Goal: Transaction & Acquisition: Purchase product/service

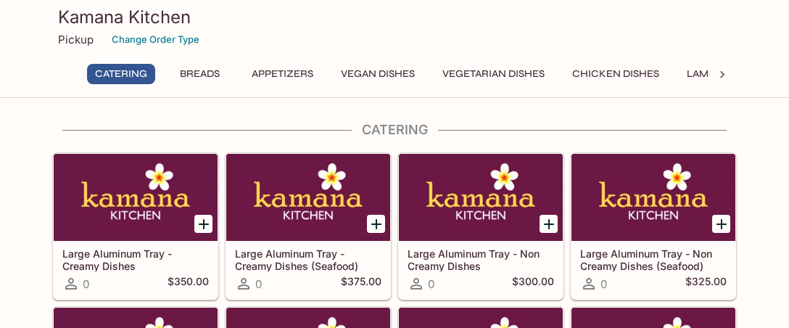
click at [75, 38] on p "Pickup" at bounding box center [76, 40] width 36 height 14
click at [144, 43] on button "Change Order Type" at bounding box center [155, 39] width 101 height 22
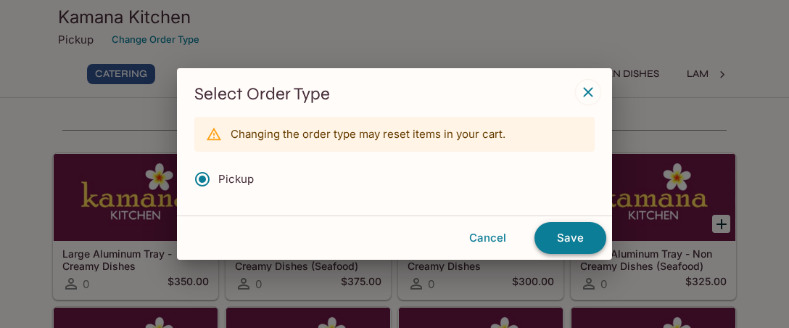
click at [568, 239] on button "Save" at bounding box center [571, 238] width 72 height 32
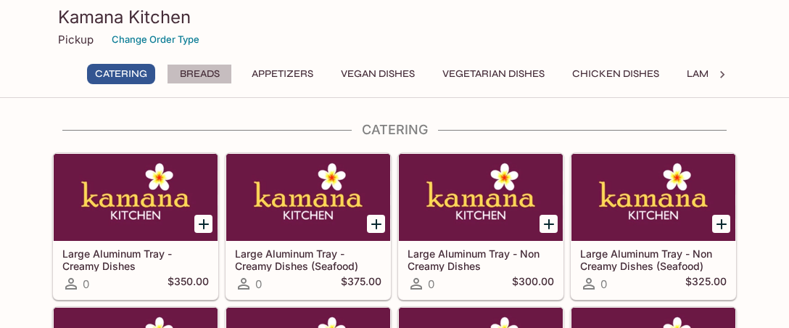
click at [207, 74] on button "Breads" at bounding box center [199, 74] width 65 height 20
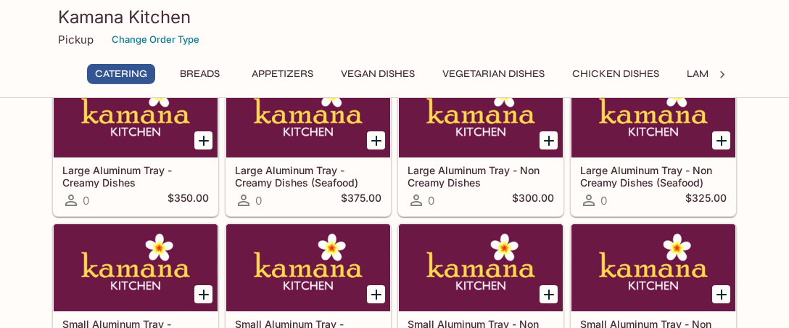
scroll to position [53, 0]
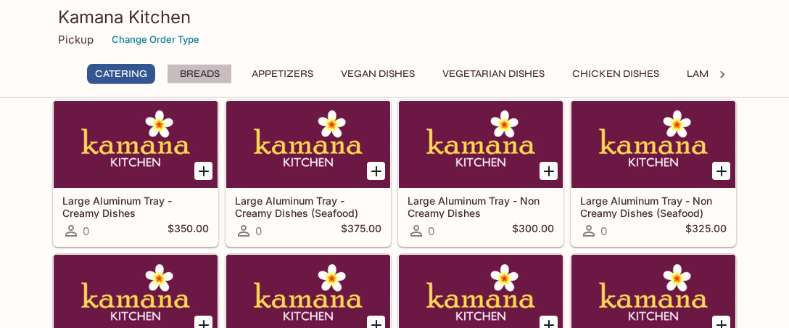
click at [215, 71] on button "Breads" at bounding box center [199, 74] width 65 height 20
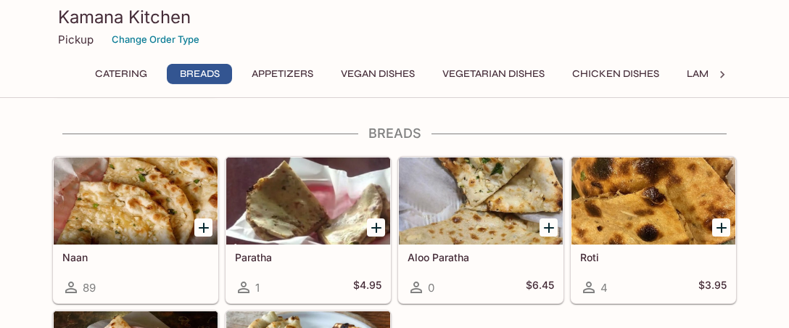
scroll to position [512, 0]
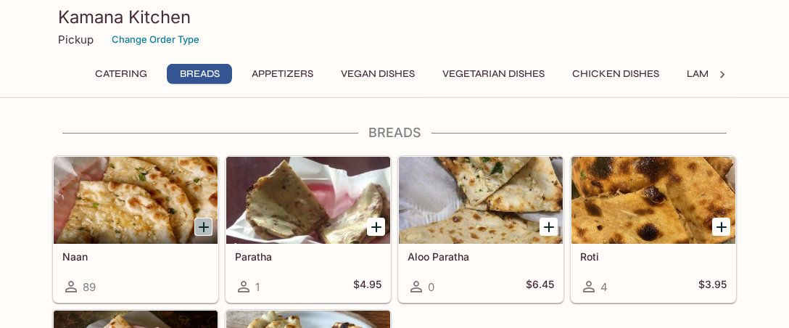
click at [207, 224] on icon "Add Naan" at bounding box center [203, 226] width 17 height 17
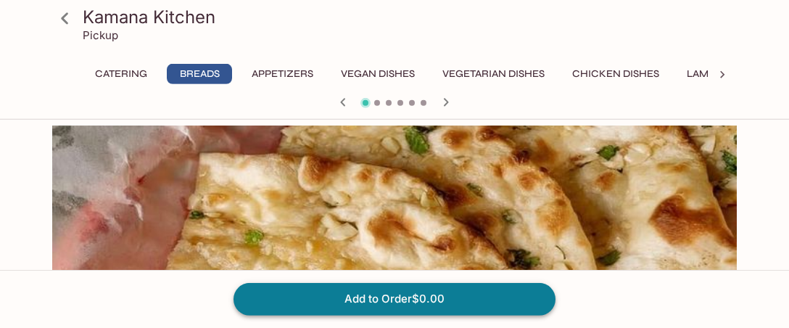
click at [428, 297] on button "Add to Order $0.00" at bounding box center [395, 299] width 322 height 32
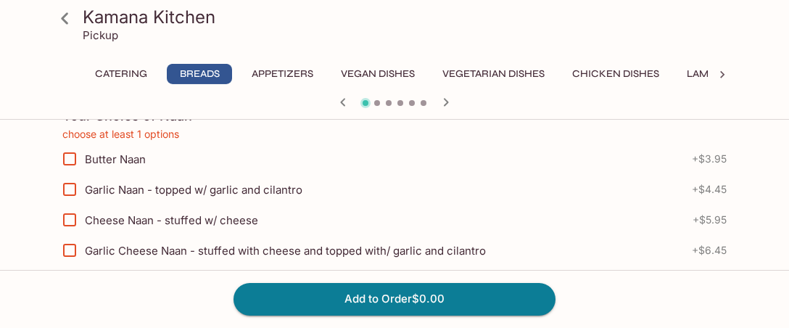
scroll to position [340, 0]
click at [98, 157] on span "Butter Naan" at bounding box center [115, 159] width 61 height 14
click at [84, 157] on input "Butter Naan" at bounding box center [69, 158] width 29 height 29
checkbox input "true"
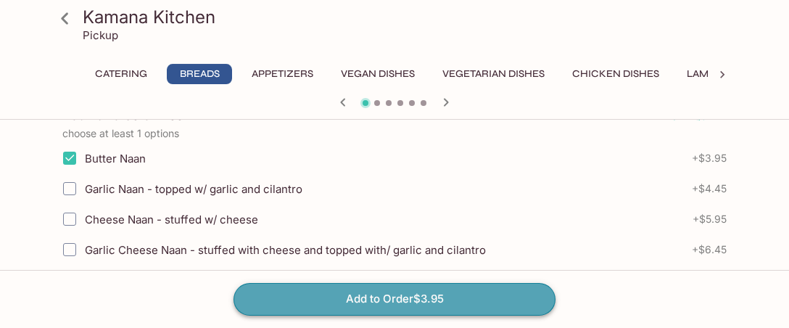
click at [348, 300] on button "Add to Order $3.95" at bounding box center [395, 299] width 322 height 32
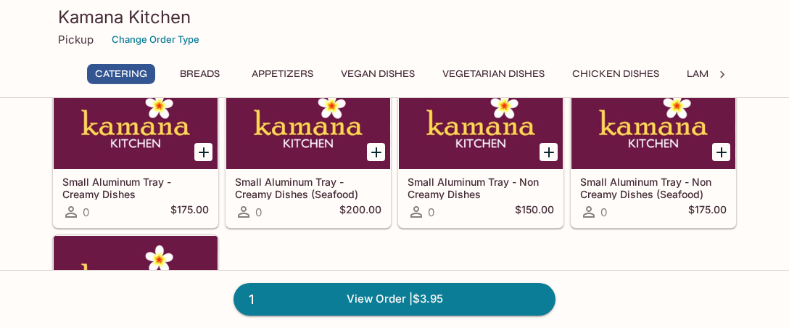
scroll to position [305, 0]
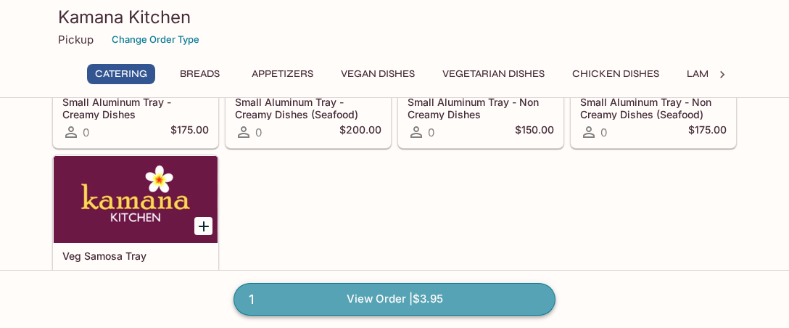
click at [440, 300] on link "1 View Order | $3.95" at bounding box center [395, 299] width 322 height 32
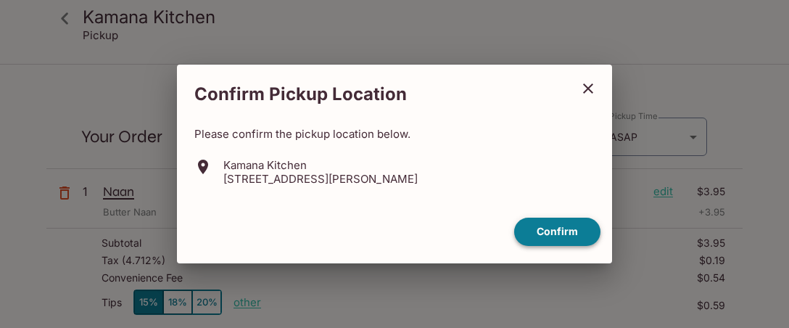
click at [564, 234] on button "Confirm" at bounding box center [557, 232] width 86 height 28
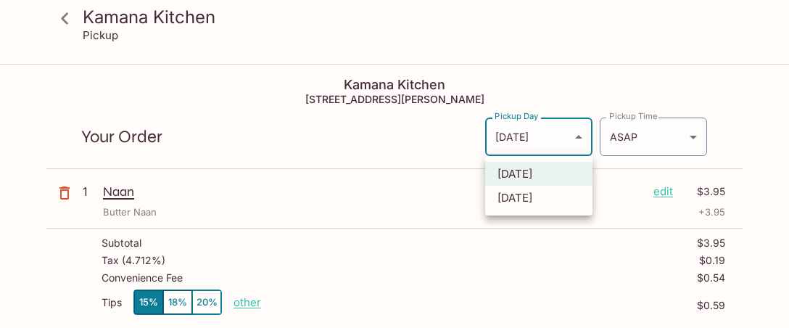
click at [588, 134] on body "Kamana Kitchen Pickup Kamana Kitchen [STREET_ADDRESS][PERSON_NAME] Your Order P…" at bounding box center [394, 229] width 789 height 328
click at [627, 135] on div at bounding box center [394, 164] width 789 height 328
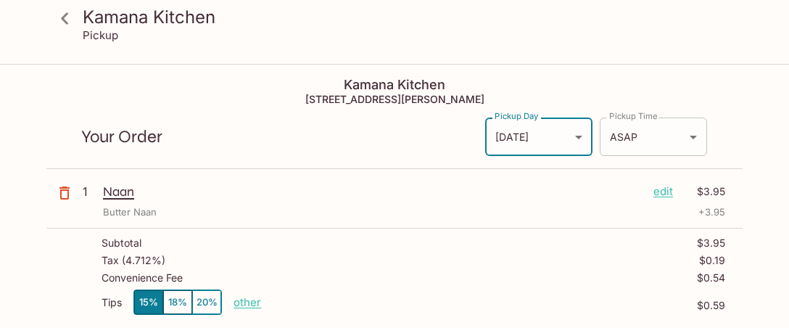
click at [667, 139] on body "Kamana Kitchen Pickup Kamana Kitchen [STREET_ADDRESS][PERSON_NAME] Your Order P…" at bounding box center [394, 229] width 789 height 328
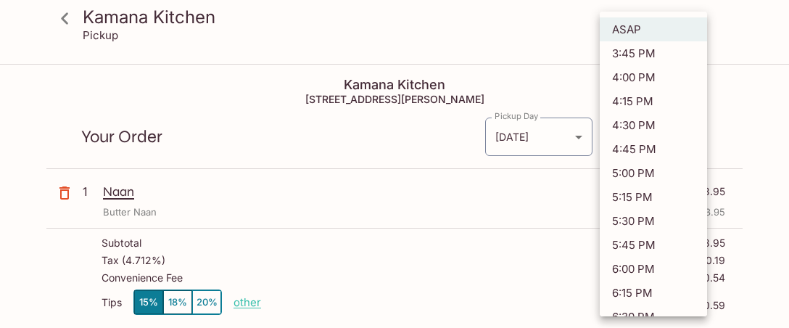
click at [749, 119] on div at bounding box center [394, 164] width 789 height 328
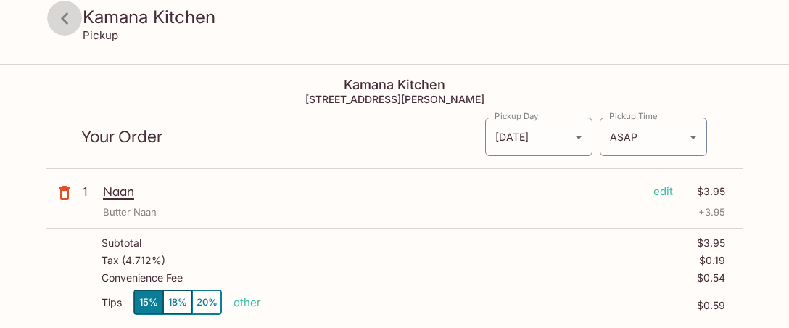
click at [63, 18] on icon at bounding box center [64, 18] width 7 height 12
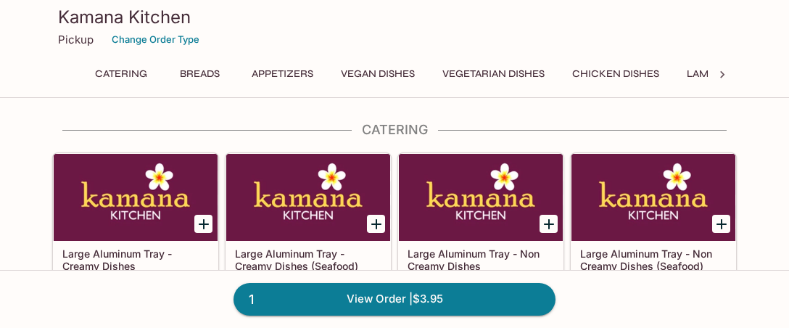
click at [195, 70] on button "Breads" at bounding box center [199, 74] width 65 height 20
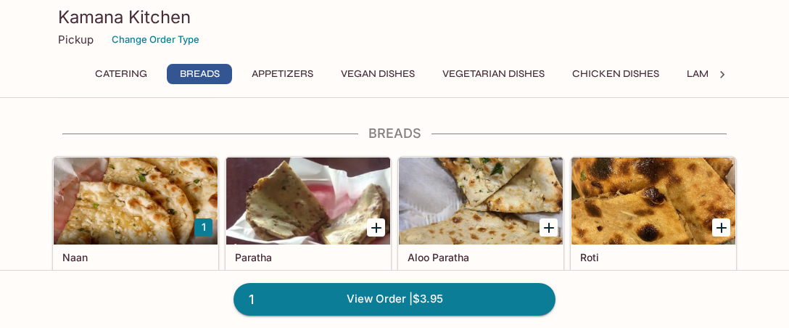
scroll to position [512, 0]
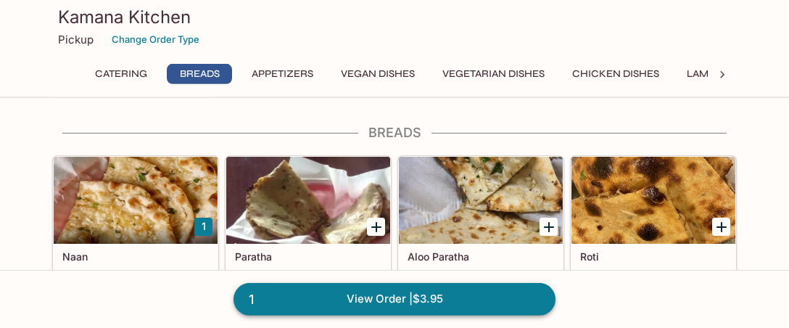
click at [448, 297] on link "1 View Order | $3.95" at bounding box center [395, 299] width 322 height 32
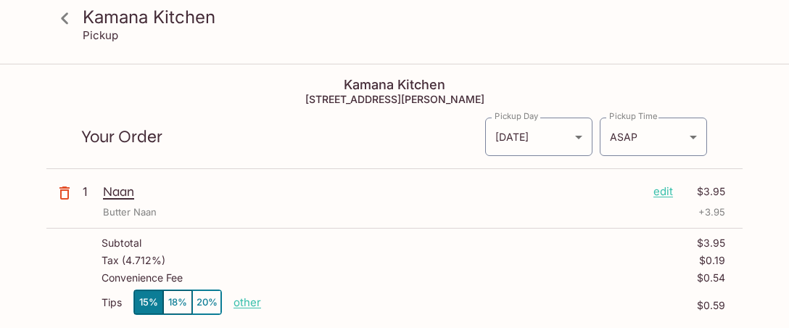
click at [665, 193] on p "edit" at bounding box center [664, 192] width 20 height 16
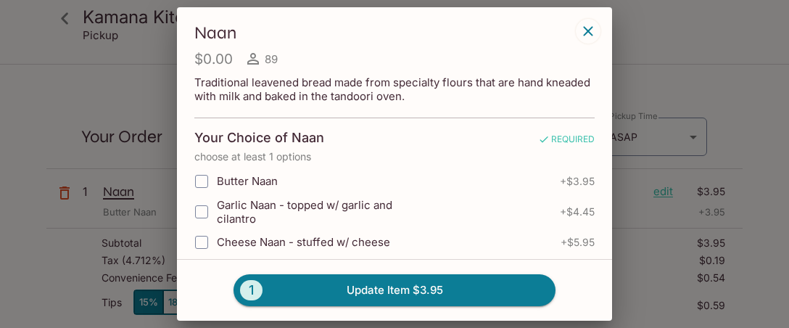
click at [250, 186] on span "Butter Naan" at bounding box center [247, 181] width 61 height 14
click at [216, 186] on input "Butter Naan" at bounding box center [201, 181] width 29 height 29
checkbox input "true"
click at [414, 291] on button "1 Update Item $3.95" at bounding box center [395, 290] width 322 height 32
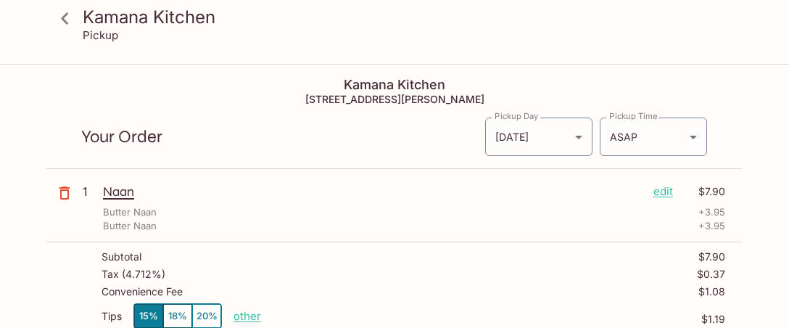
click at [85, 191] on p "1" at bounding box center [90, 192] width 15 height 16
drag, startPoint x: 125, startPoint y: 184, endPoint x: 112, endPoint y: 197, distance: 19.5
click at [116, 194] on div "1 Naan edit $7.90 Butter Naan + 3.95 Butter Naan + 3.95" at bounding box center [394, 208] width 696 height 67
click at [112, 193] on p "Naan" at bounding box center [372, 192] width 539 height 16
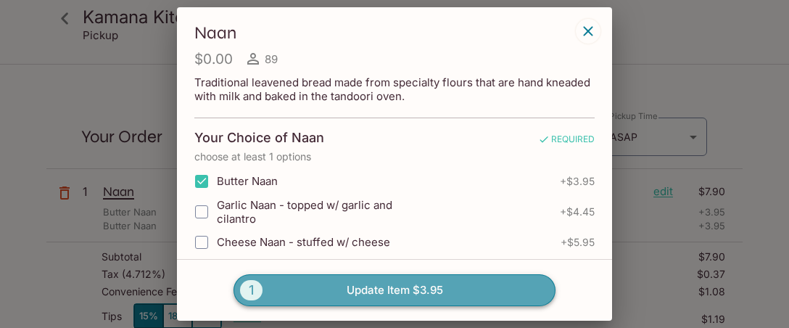
click at [377, 292] on button "1 Update Item $3.95" at bounding box center [395, 290] width 322 height 32
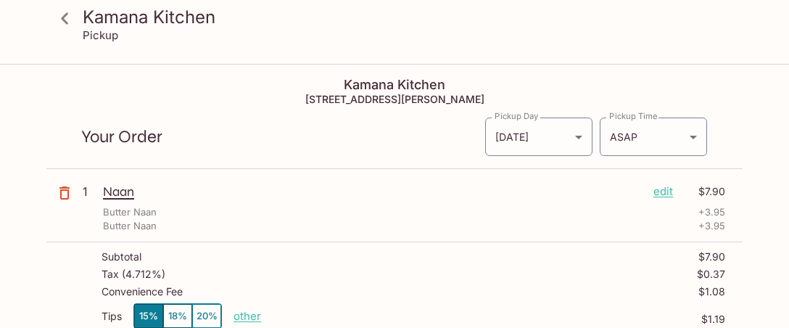
click at [121, 192] on p "Naan" at bounding box center [372, 192] width 539 height 16
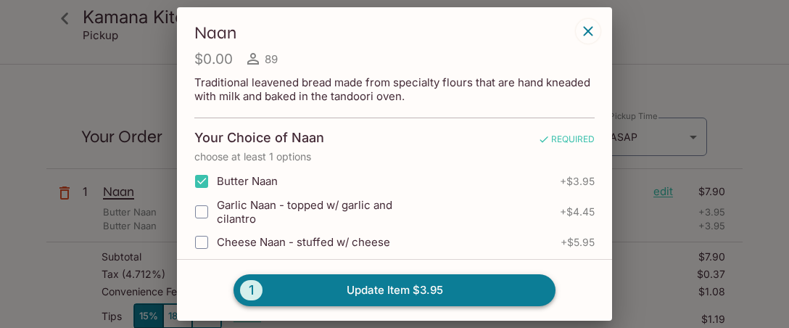
click at [401, 287] on button "1 Update Item $3.95" at bounding box center [395, 290] width 322 height 32
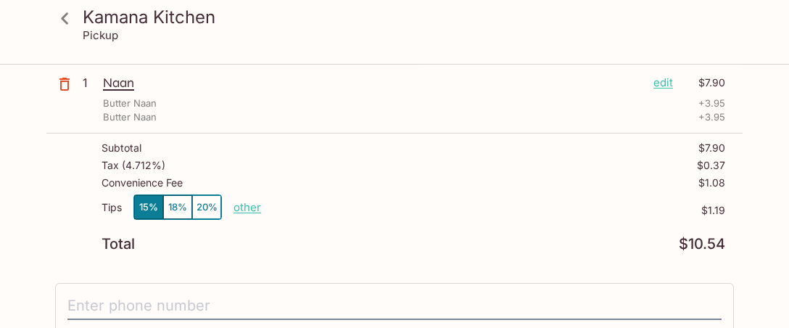
scroll to position [76, 0]
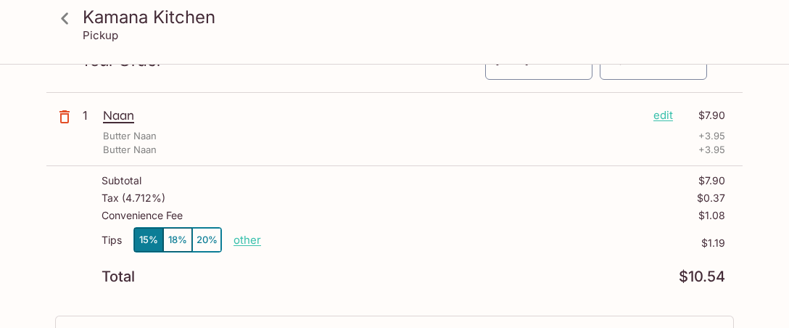
click at [140, 139] on p "Butter Naan" at bounding box center [130, 136] width 54 height 14
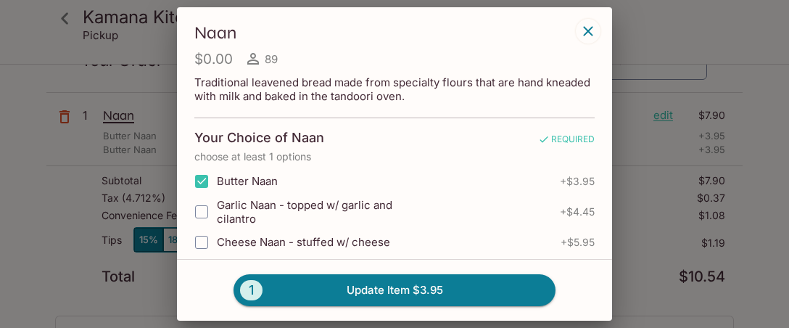
click at [587, 35] on icon "button" at bounding box center [588, 30] width 17 height 17
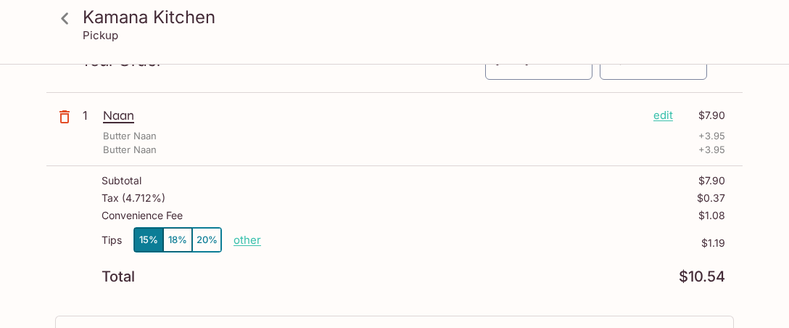
click at [669, 118] on p "edit" at bounding box center [664, 115] width 20 height 16
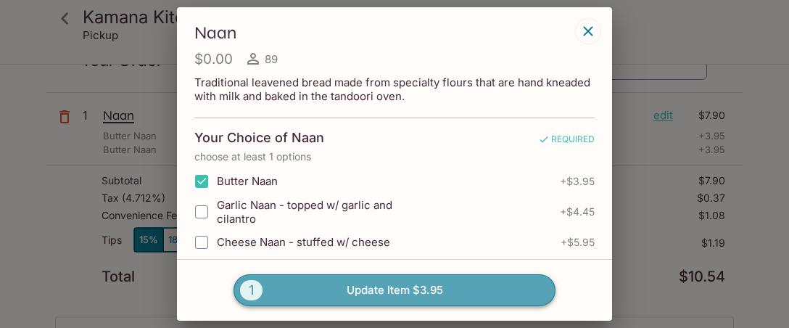
click at [402, 289] on button "1 Update Item $3.95" at bounding box center [395, 290] width 322 height 32
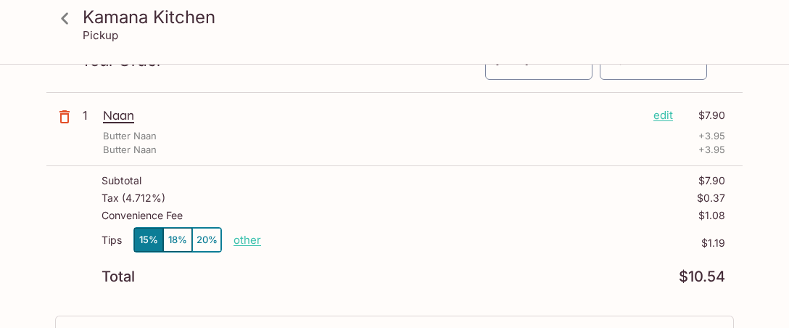
click at [667, 115] on p "edit" at bounding box center [664, 115] width 20 height 16
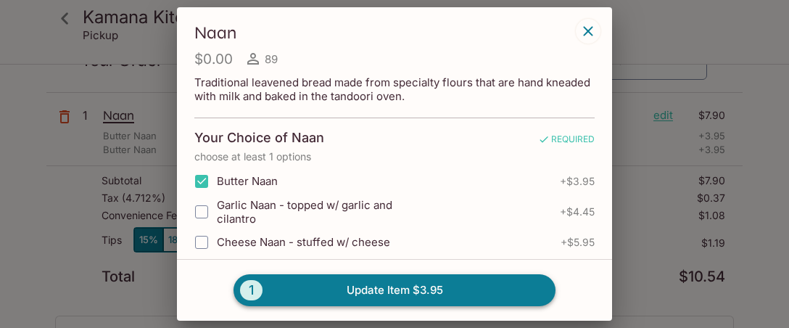
click at [366, 289] on button "1 Update Item $3.95" at bounding box center [395, 290] width 322 height 32
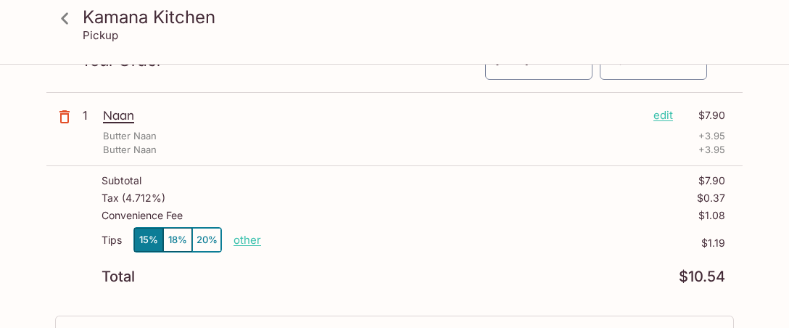
click at [424, 120] on p "Naan" at bounding box center [372, 115] width 539 height 16
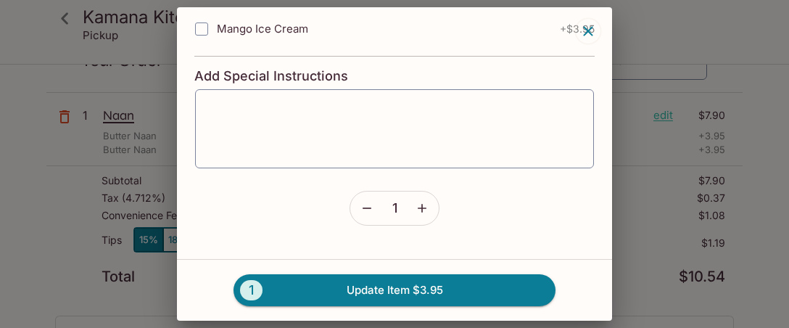
scroll to position [865, 0]
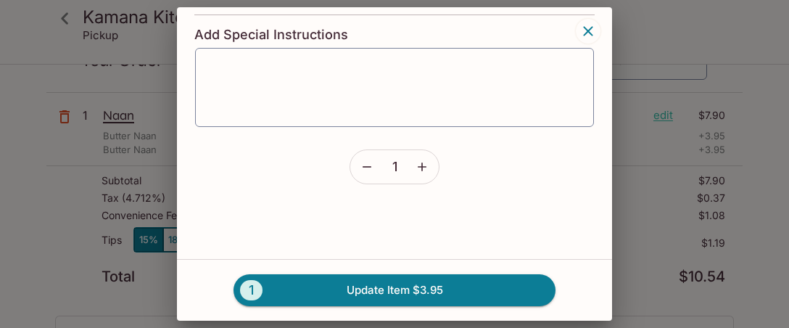
click at [589, 29] on icon "button" at bounding box center [588, 30] width 17 height 17
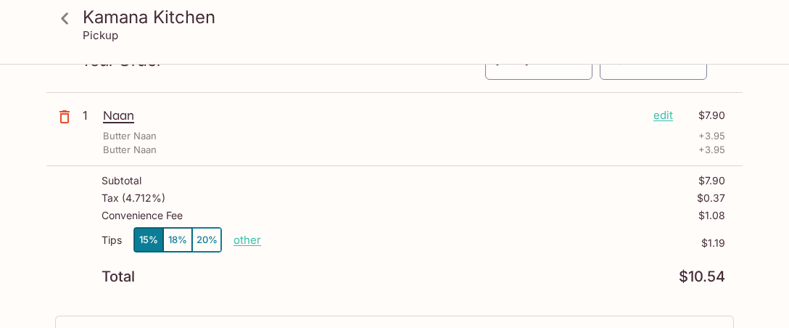
click at [662, 112] on p "edit" at bounding box center [664, 115] width 20 height 16
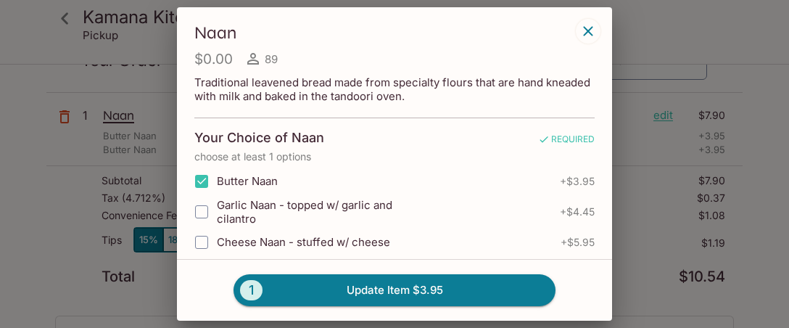
click at [228, 181] on span "Butter Naan" at bounding box center [247, 181] width 61 height 14
click at [216, 181] on input "Butter Naan" at bounding box center [201, 181] width 29 height 29
checkbox input "false"
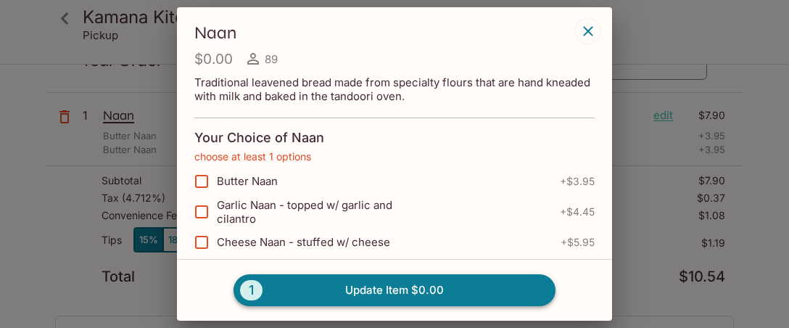
click at [402, 291] on button "1 Update Item $0.00" at bounding box center [395, 290] width 322 height 32
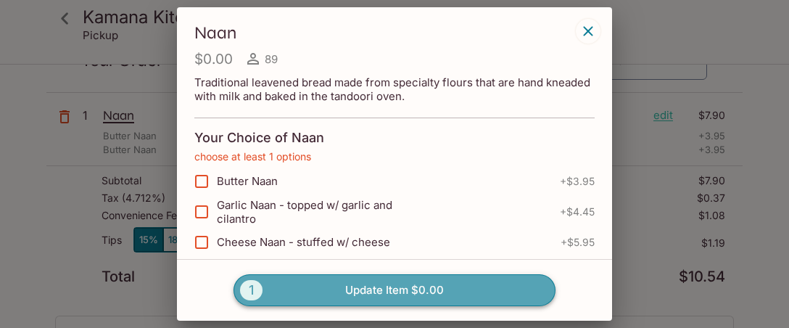
click at [469, 290] on button "1 Update Item $0.00" at bounding box center [395, 290] width 322 height 32
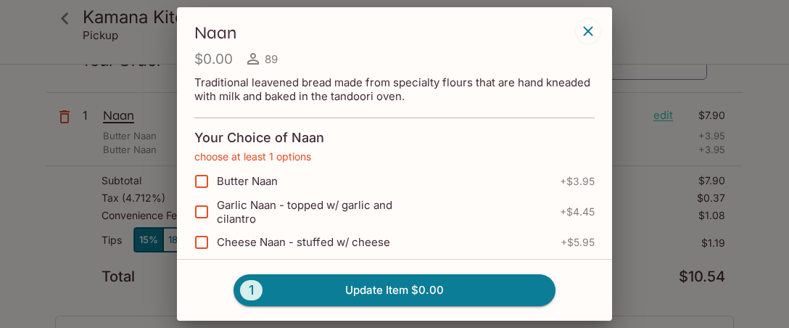
click at [593, 31] on icon "button" at bounding box center [588, 30] width 17 height 17
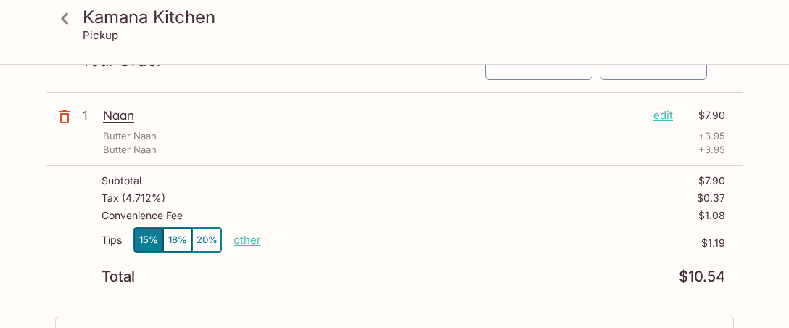
click at [58, 116] on icon "button" at bounding box center [64, 116] width 17 height 17
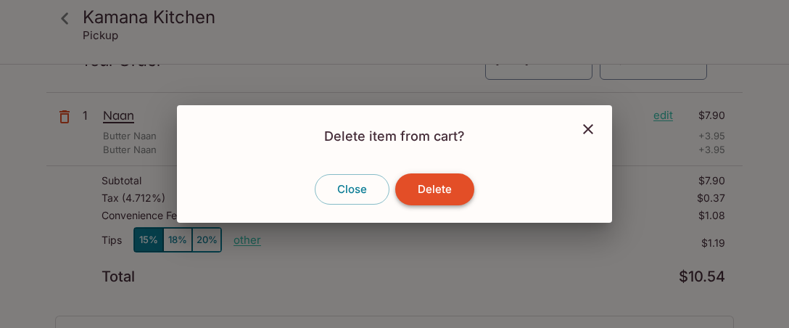
click at [440, 191] on button "Delete" at bounding box center [434, 189] width 79 height 32
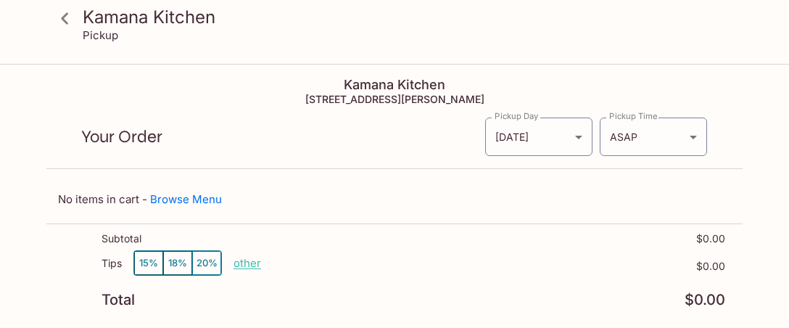
scroll to position [0, 0]
click at [96, 15] on h3 "Kamana Kitchen" at bounding box center [407, 17] width 648 height 22
click at [65, 15] on icon at bounding box center [64, 18] width 7 height 12
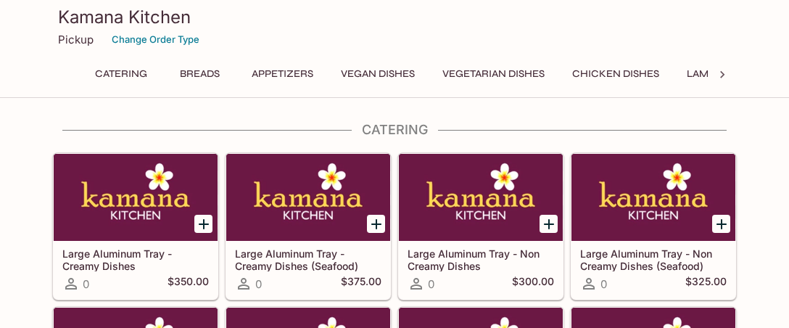
click at [209, 63] on div "Kamana Kitchen Pickup Change Order Type Catering Breads Appetizers Vegan Dishes…" at bounding box center [394, 46] width 696 height 93
click at [207, 71] on button "Breads" at bounding box center [199, 74] width 65 height 20
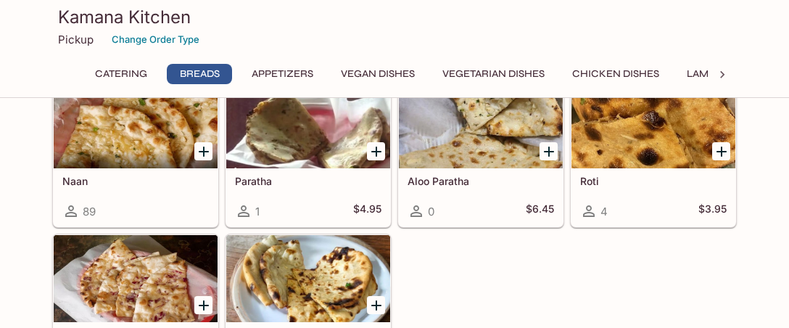
scroll to position [588, 0]
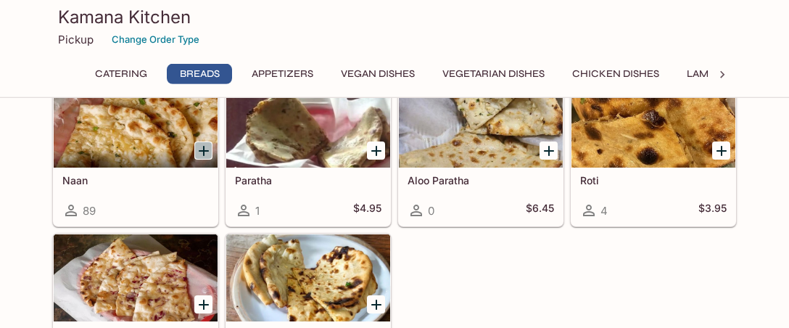
click at [204, 149] on icon "Add Naan" at bounding box center [204, 151] width 10 height 10
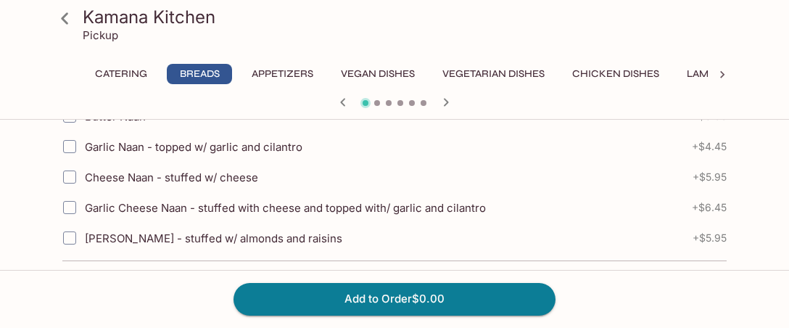
scroll to position [305, 0]
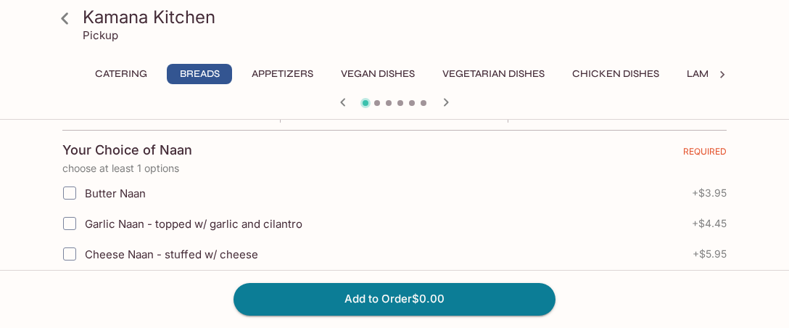
click at [134, 192] on span "Butter Naan" at bounding box center [115, 193] width 61 height 14
click at [84, 192] on input "Butter Naan" at bounding box center [69, 192] width 29 height 29
checkbox input "true"
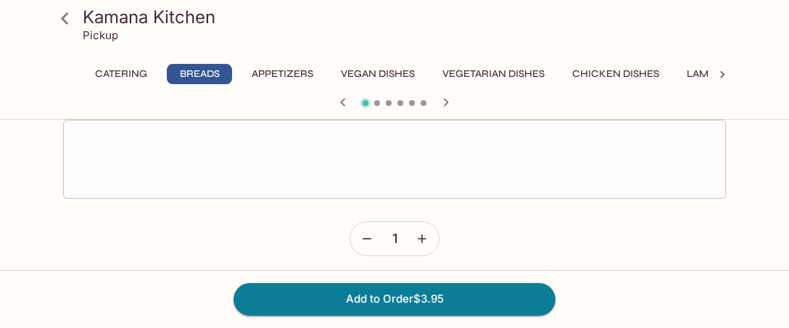
scroll to position [1090, 0]
click at [424, 237] on icon "button" at bounding box center [422, 237] width 15 height 15
click at [425, 237] on icon "button" at bounding box center [422, 237] width 15 height 15
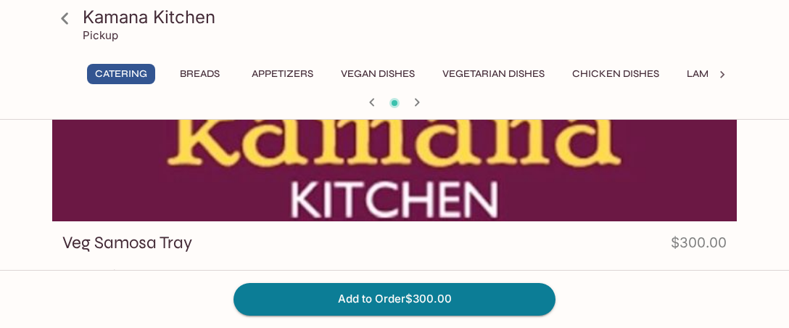
scroll to position [0, 0]
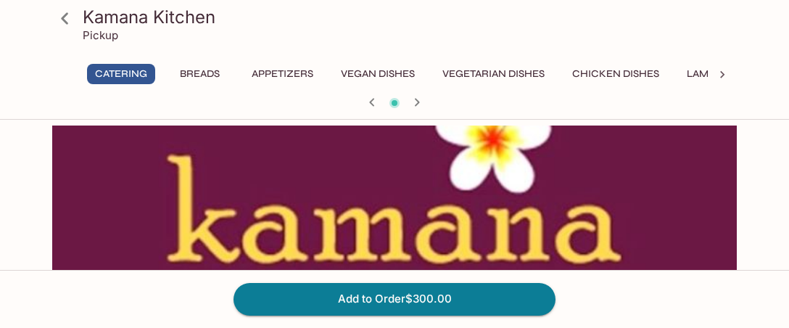
click at [67, 22] on icon at bounding box center [64, 18] width 7 height 12
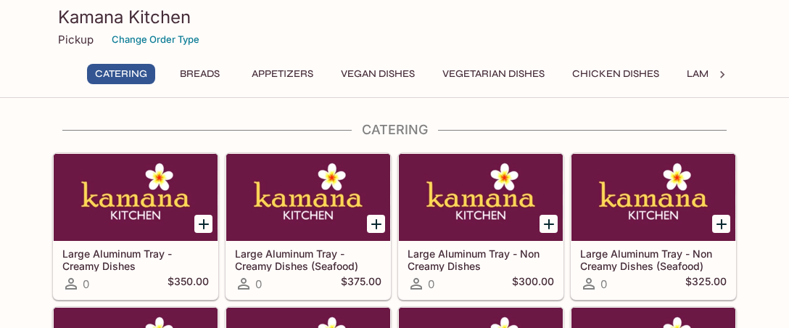
click at [207, 73] on button "Breads" at bounding box center [199, 74] width 65 height 20
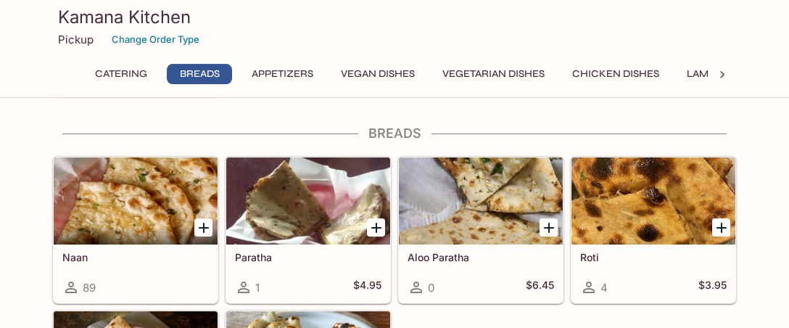
scroll to position [512, 0]
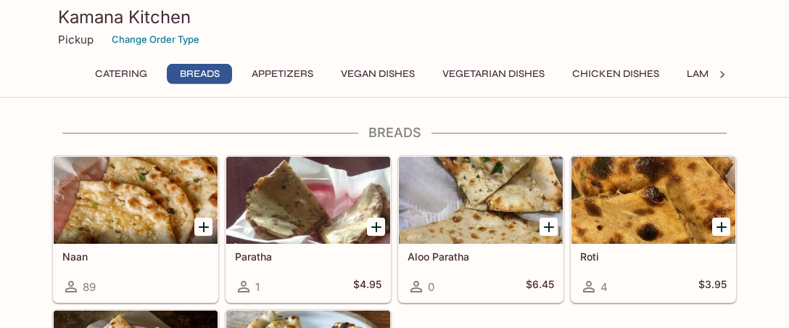
click at [88, 283] on span "89" at bounding box center [89, 287] width 13 height 14
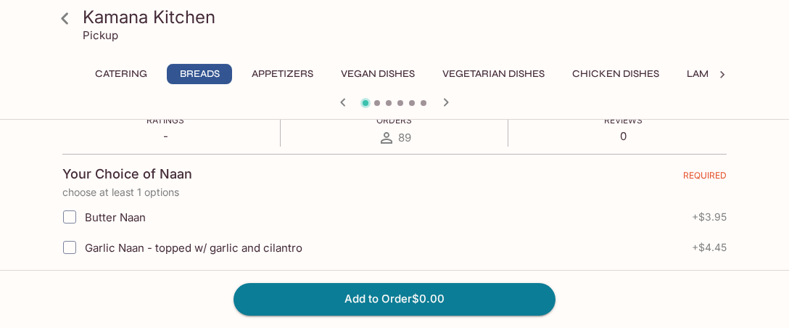
scroll to position [305, 0]
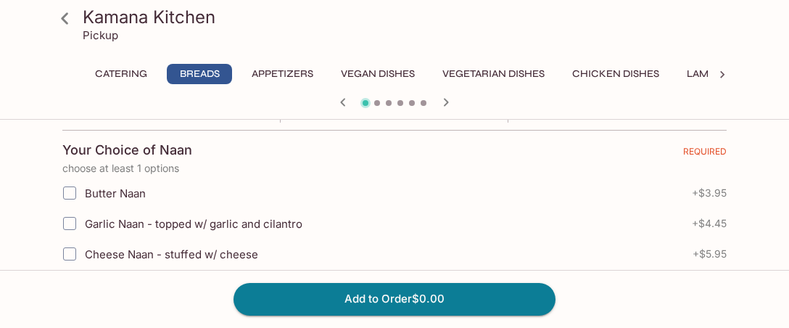
click at [116, 199] on span "Butter Naan" at bounding box center [115, 193] width 61 height 14
click at [84, 199] on input "Butter Naan" at bounding box center [69, 192] width 29 height 29
checkbox input "true"
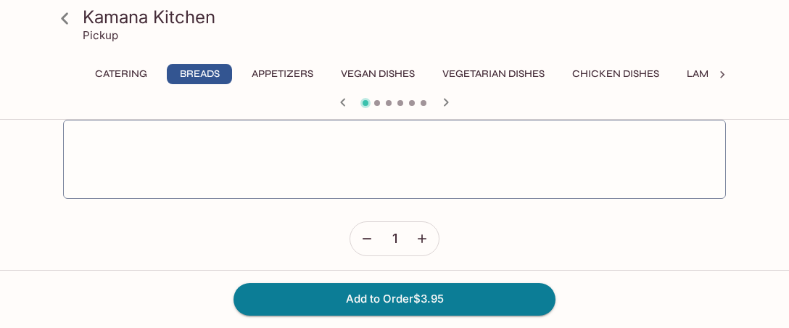
scroll to position [1090, 0]
click at [423, 233] on icon "button" at bounding box center [422, 237] width 9 height 9
click at [426, 233] on icon "button" at bounding box center [422, 237] width 15 height 15
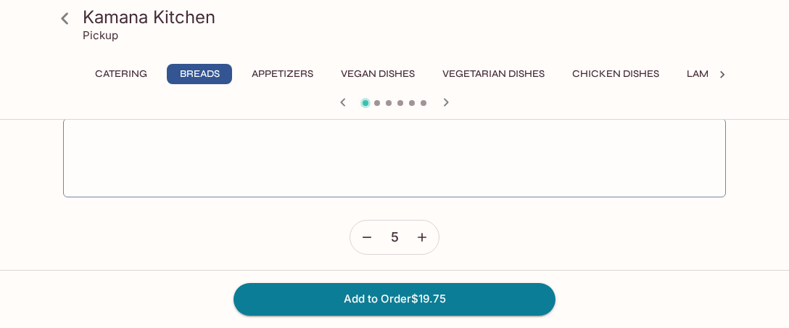
click at [426, 233] on icon "button" at bounding box center [422, 237] width 15 height 15
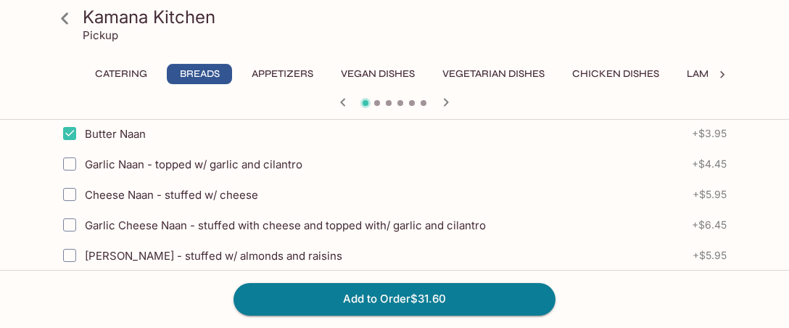
scroll to position [326, 0]
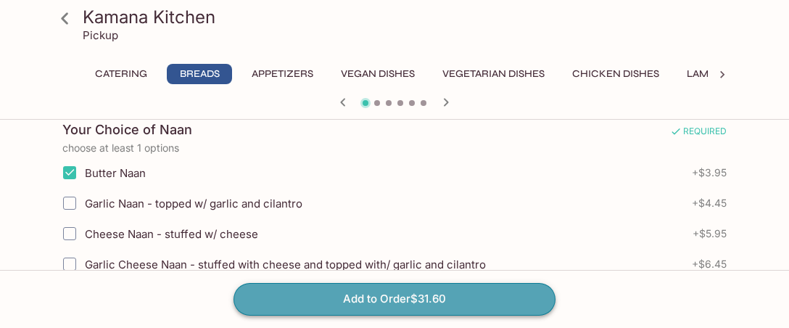
click at [453, 300] on button "Add to Order $31.60" at bounding box center [395, 299] width 322 height 32
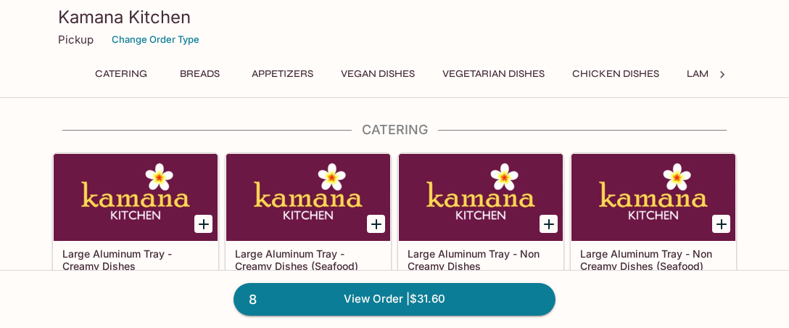
click at [209, 71] on button "Breads" at bounding box center [199, 74] width 65 height 20
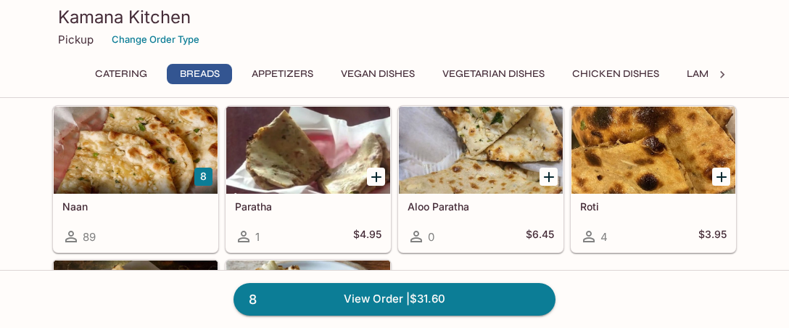
scroll to position [588, 0]
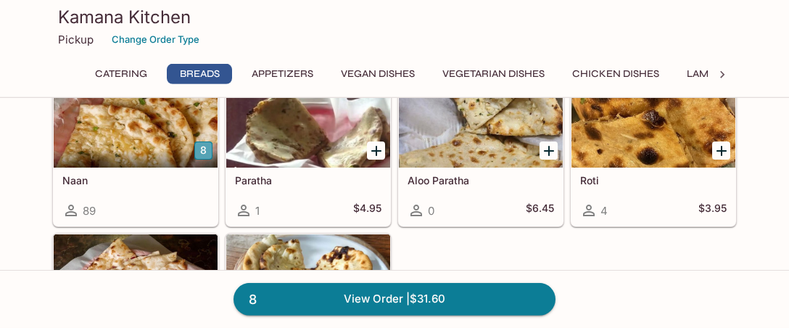
click at [203, 149] on button "8" at bounding box center [203, 150] width 18 height 18
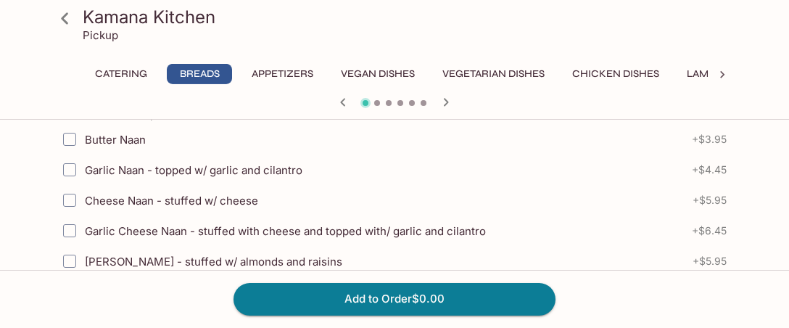
scroll to position [382, 0]
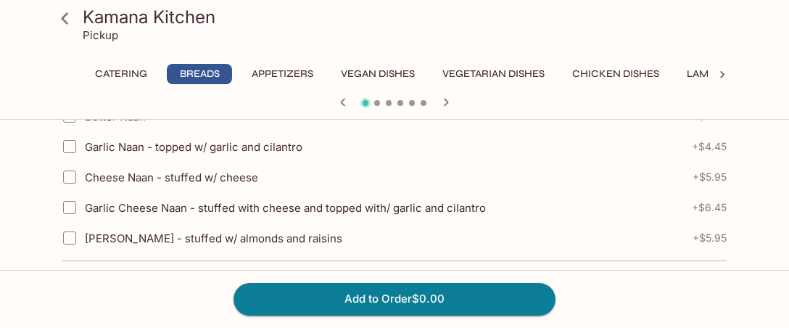
click at [127, 147] on span "Garlic Naan - topped w/ garlic and cilantro" at bounding box center [194, 147] width 218 height 14
click at [84, 147] on input "Garlic Naan - topped w/ garlic and cilantro" at bounding box center [69, 146] width 29 height 29
checkbox input "true"
click at [411, 305] on button "Add to Order $4.45" at bounding box center [395, 299] width 322 height 32
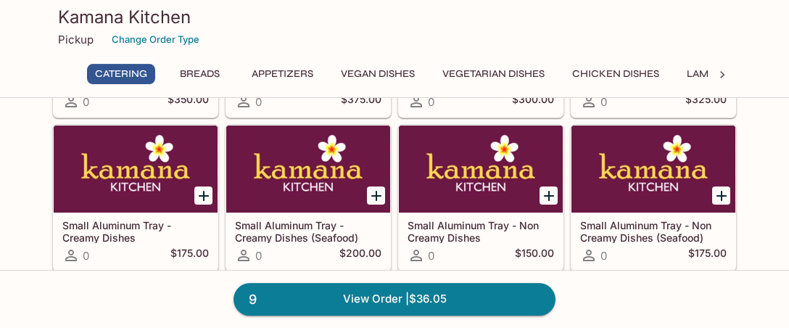
scroll to position [152, 0]
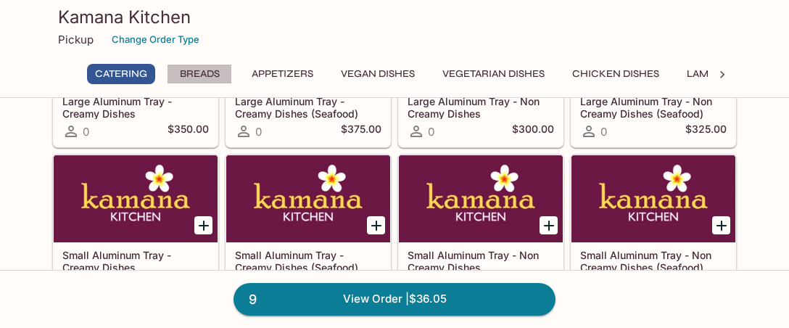
click at [200, 68] on button "Breads" at bounding box center [199, 74] width 65 height 20
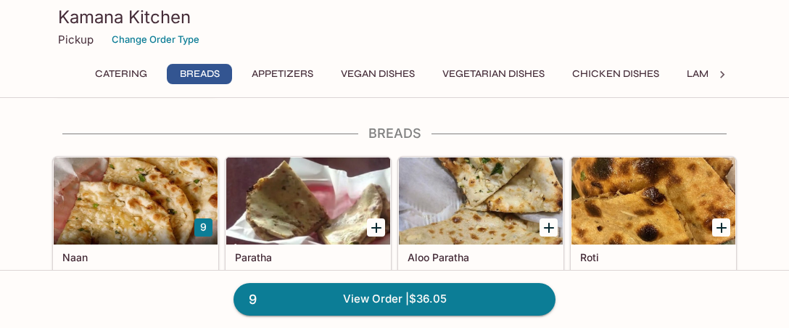
scroll to position [512, 0]
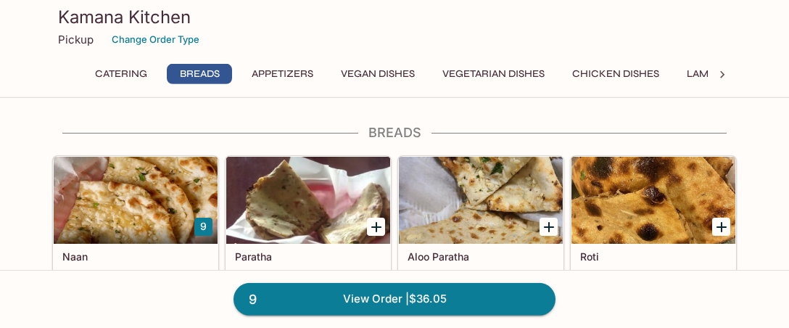
click at [205, 223] on button "9" at bounding box center [203, 227] width 18 height 18
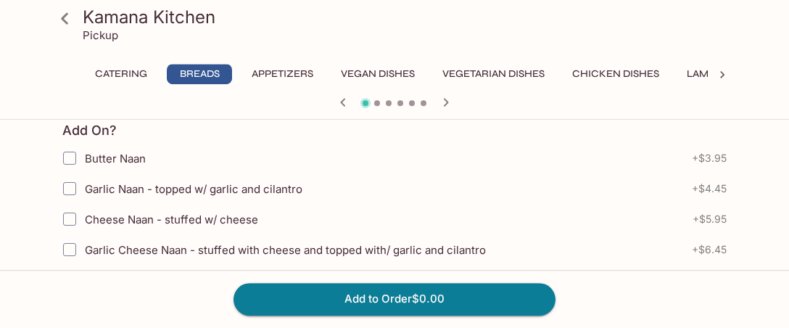
scroll to position [535, 0]
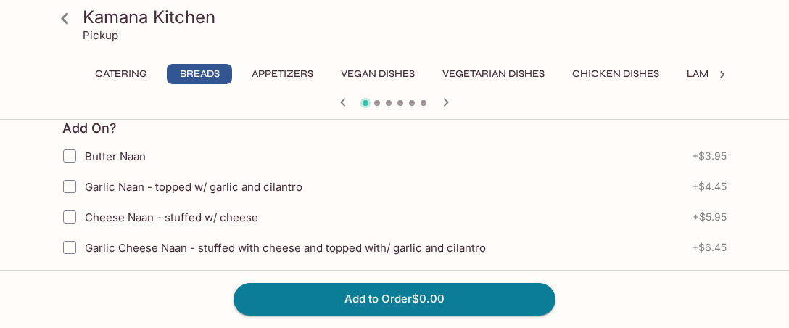
click at [147, 186] on span "Garlic Naan - topped w/ garlic and cilantro" at bounding box center [194, 187] width 218 height 14
click at [84, 186] on input "Garlic Naan - topped w/ garlic and cilantro" at bounding box center [69, 186] width 29 height 29
checkbox input "true"
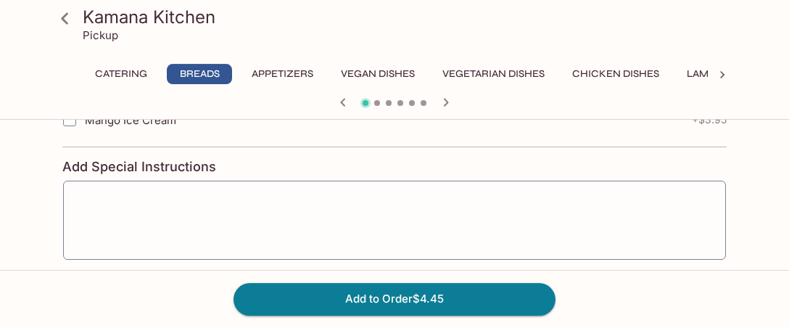
scroll to position [1090, 0]
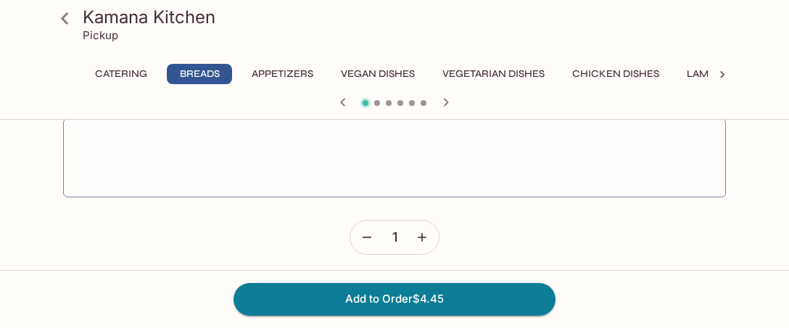
click at [421, 236] on icon "button" at bounding box center [422, 237] width 15 height 15
click at [426, 236] on icon "button" at bounding box center [422, 237] width 15 height 15
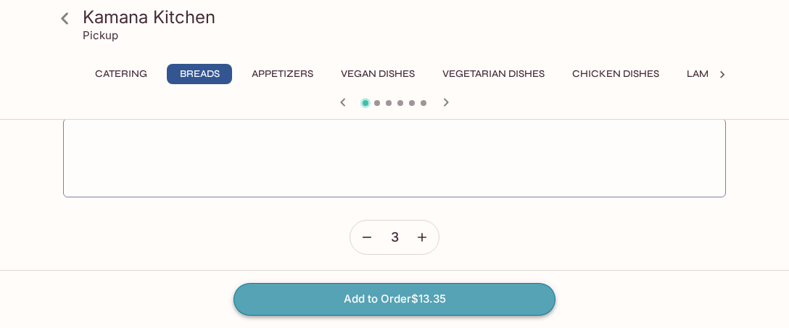
click at [437, 301] on button "Add to Order $13.35" at bounding box center [395, 299] width 322 height 32
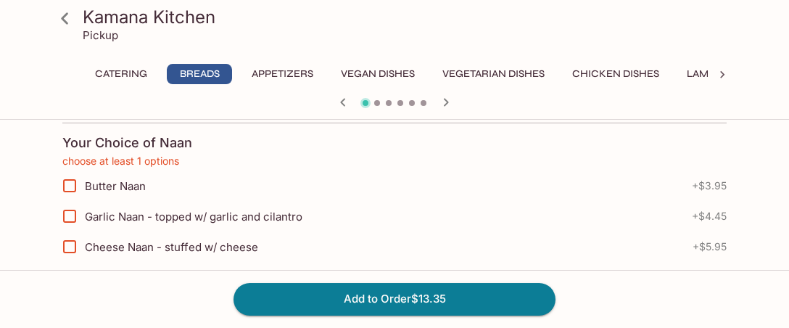
scroll to position [340, 0]
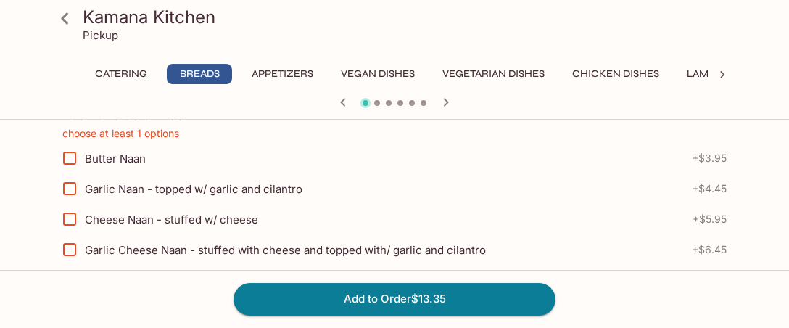
click at [141, 184] on span "Garlic Naan - topped w/ garlic and cilantro" at bounding box center [194, 189] width 218 height 14
click at [84, 184] on input "Garlic Naan - topped w/ garlic and cilantro" at bounding box center [69, 188] width 29 height 29
checkbox input "true"
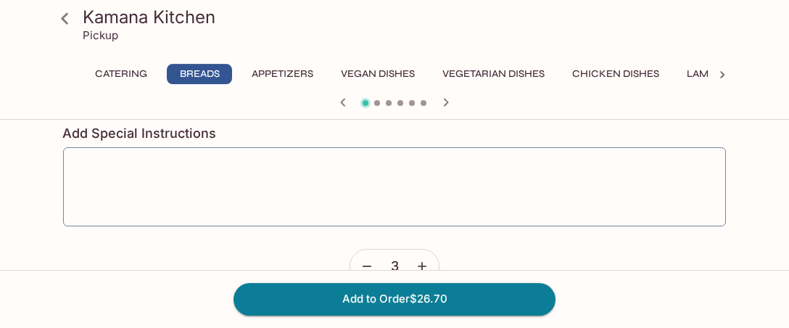
scroll to position [1090, 0]
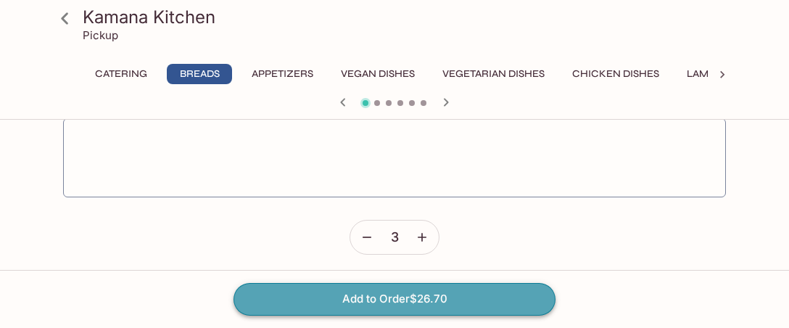
click at [425, 303] on button "Add to Order $26.70" at bounding box center [395, 299] width 322 height 32
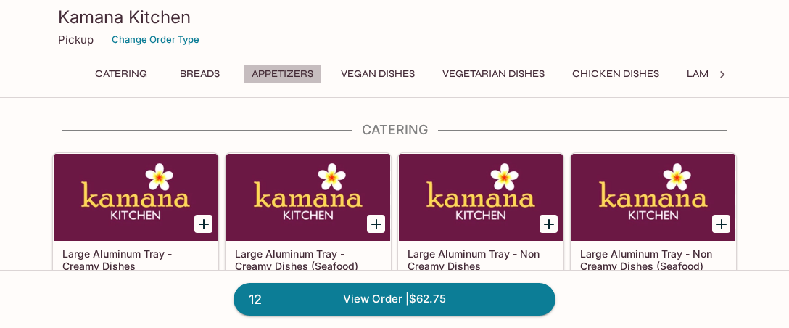
click at [279, 71] on button "Appetizers" at bounding box center [283, 74] width 78 height 20
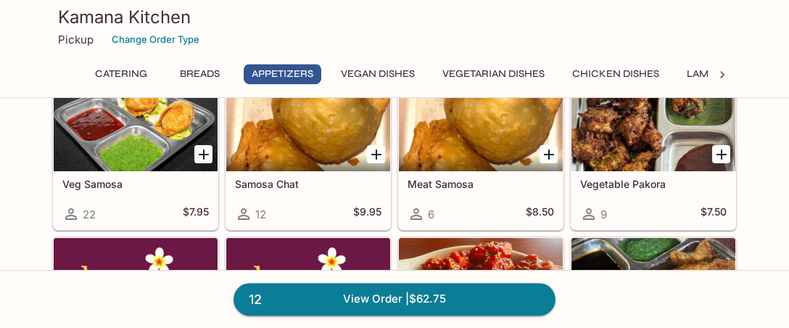
scroll to position [949, 0]
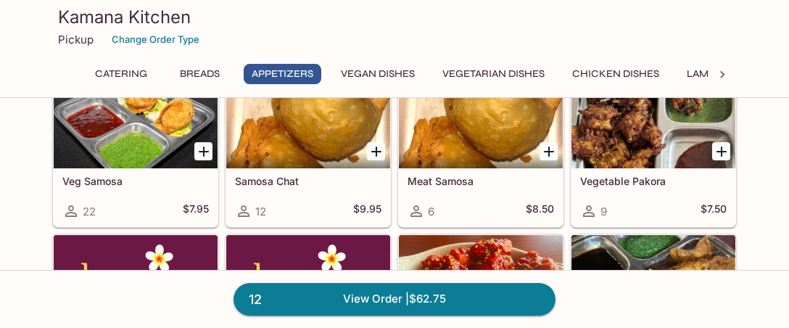
click at [374, 153] on icon "Add Samosa Chat" at bounding box center [376, 151] width 17 height 17
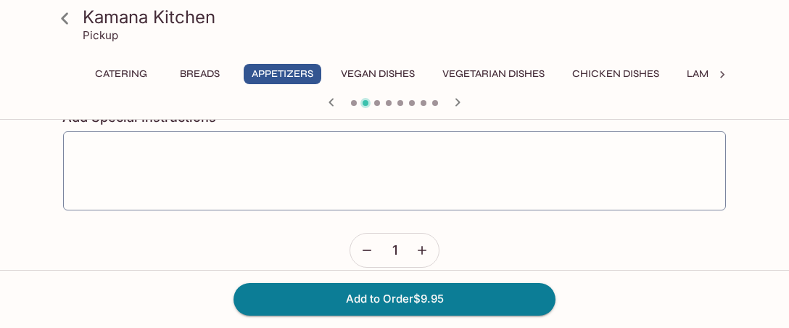
scroll to position [884, 0]
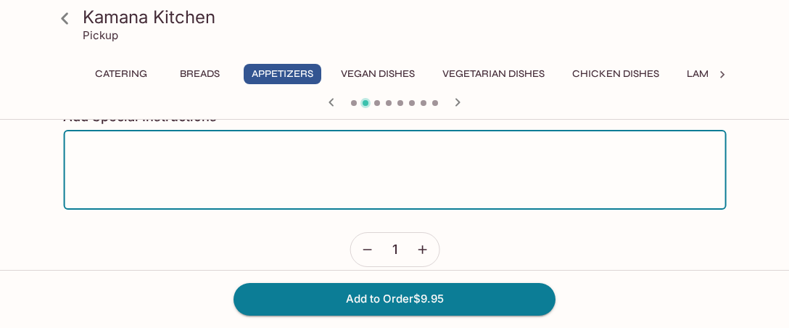
click at [313, 176] on textarea at bounding box center [395, 169] width 643 height 55
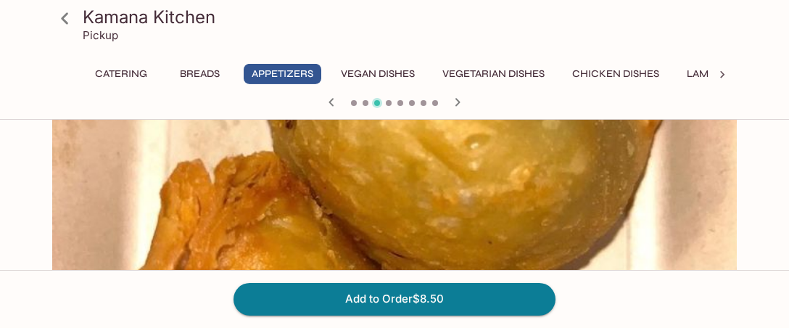
scroll to position [0, 0]
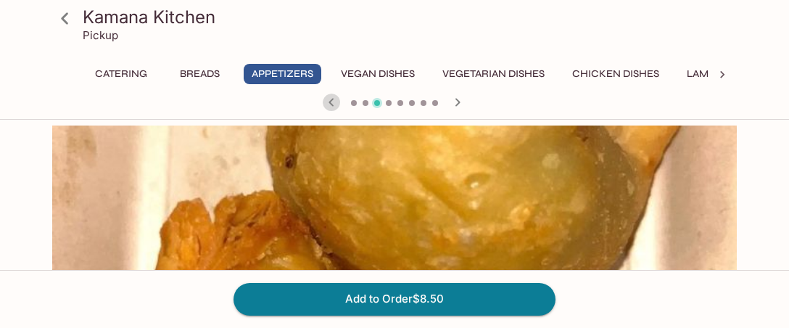
click at [331, 107] on icon "button" at bounding box center [331, 102] width 17 height 17
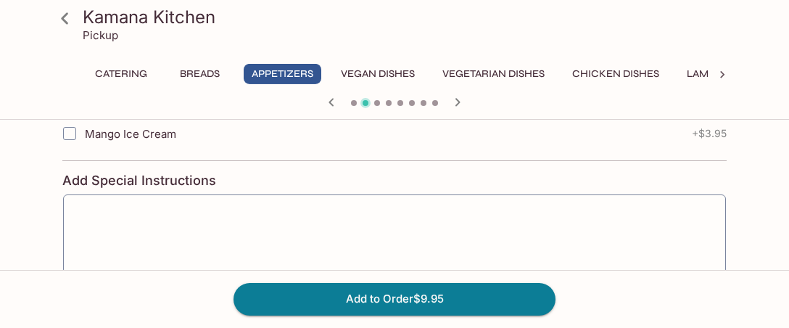
scroll to position [841, 0]
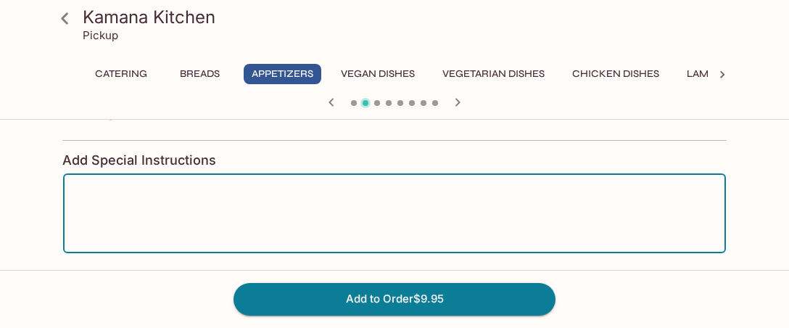
click at [182, 194] on textarea at bounding box center [394, 213] width 643 height 55
drag, startPoint x: 118, startPoint y: 176, endPoint x: 243, endPoint y: 184, distance: 125.7
click at [118, 186] on textarea "extra joghurt sauce. sauce on the site" at bounding box center [394, 213] width 643 height 55
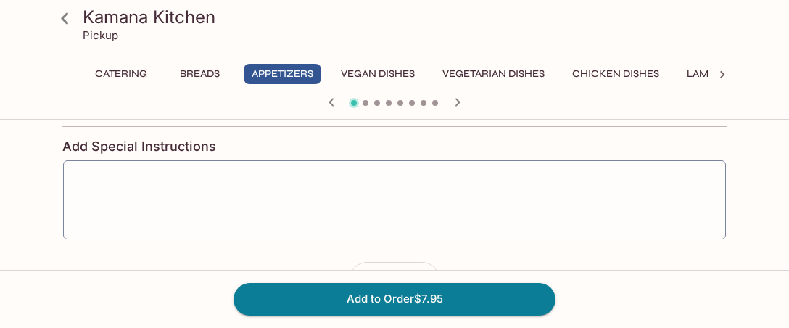
type textarea "extra joghurt sauce. sauce on the site"
click at [461, 103] on icon "button" at bounding box center [457, 102] width 17 height 17
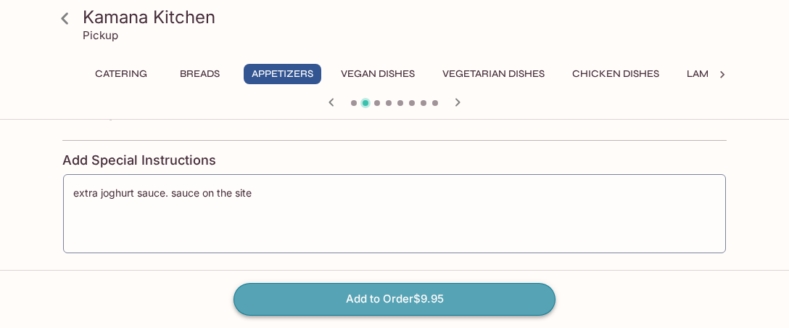
click at [419, 302] on button "Add to Order $9.95" at bounding box center [395, 299] width 322 height 32
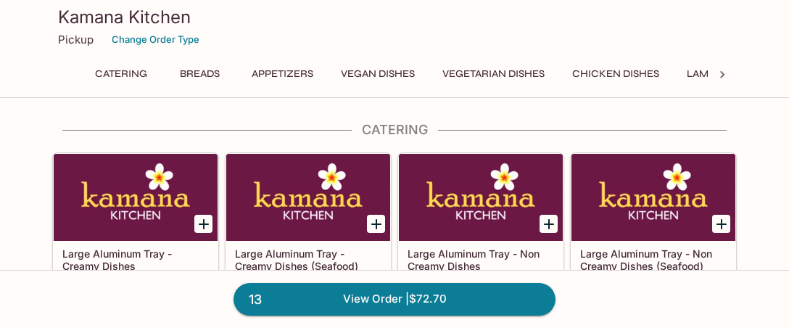
click at [201, 69] on button "Breads" at bounding box center [199, 74] width 65 height 20
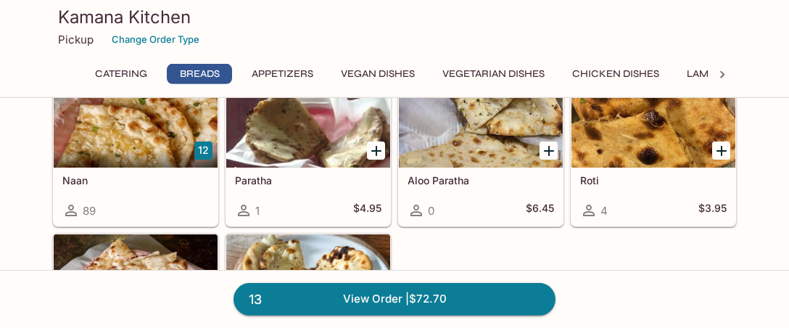
scroll to position [664, 0]
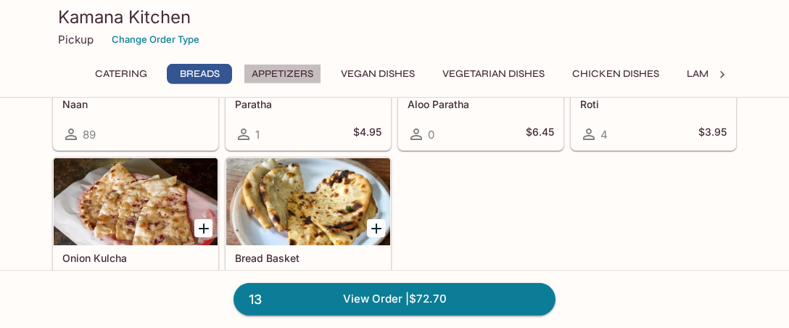
click at [299, 77] on button "Appetizers" at bounding box center [283, 74] width 78 height 20
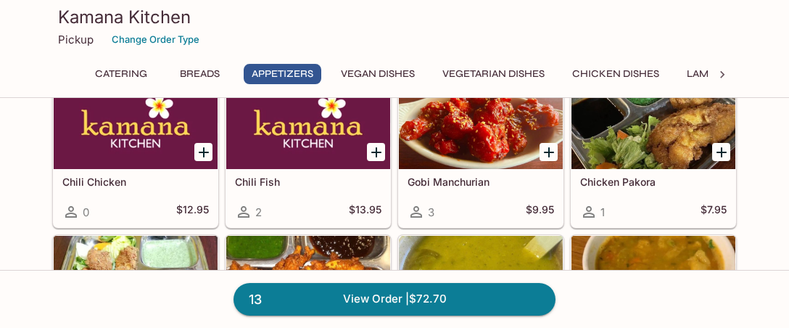
scroll to position [720, 0]
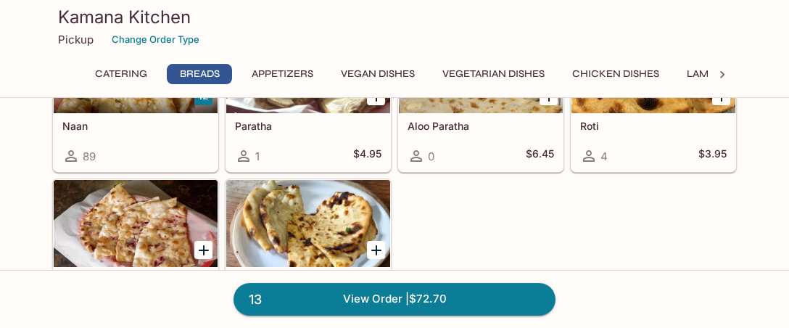
click at [289, 76] on button "Appetizers" at bounding box center [283, 74] width 78 height 20
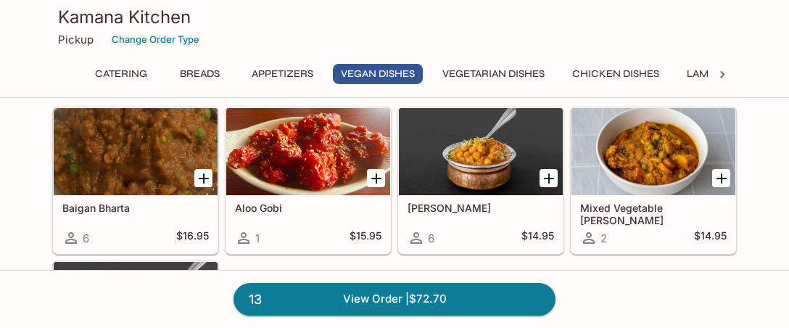
scroll to position [1560, 0]
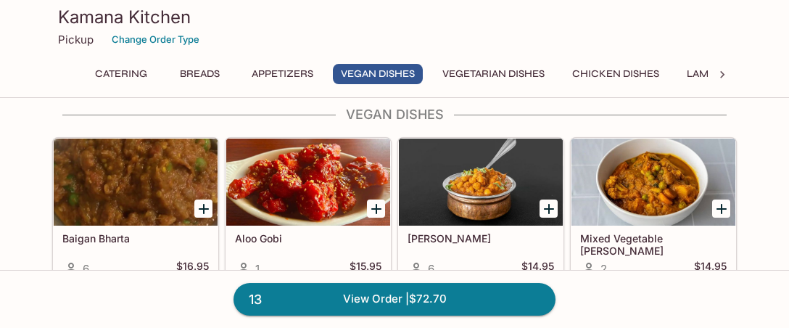
click at [206, 204] on icon "Add Baigan Bharta" at bounding box center [204, 209] width 10 height 10
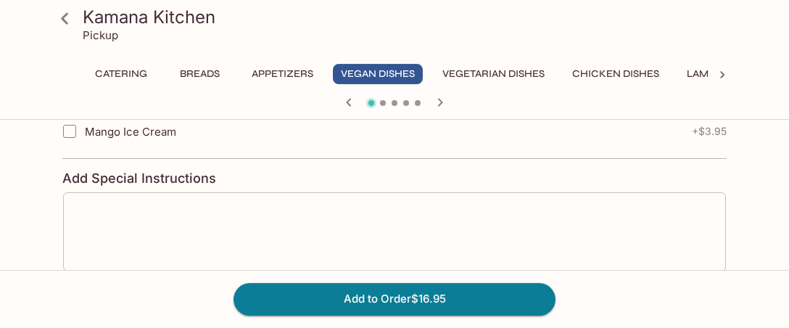
scroll to position [898, 0]
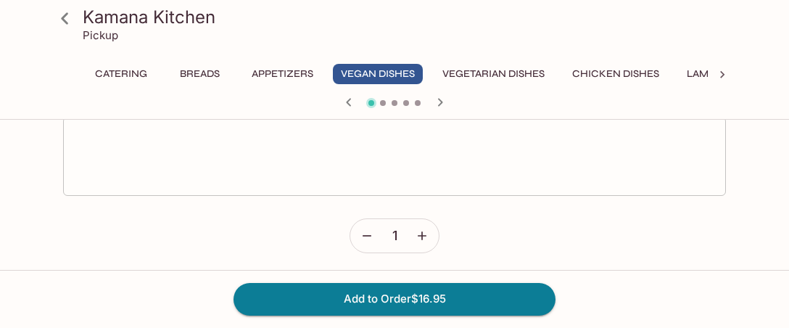
click at [426, 170] on textarea at bounding box center [394, 155] width 643 height 55
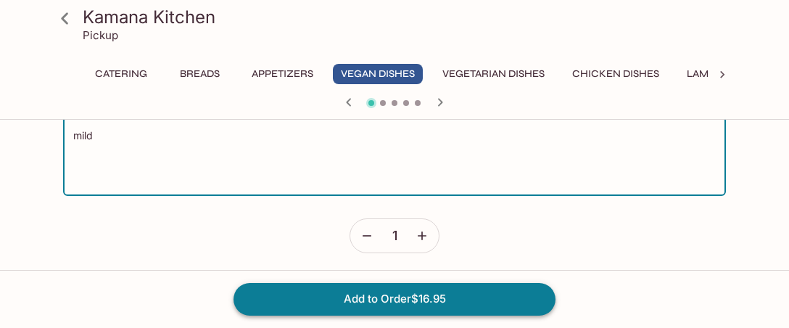
type textarea "mild"
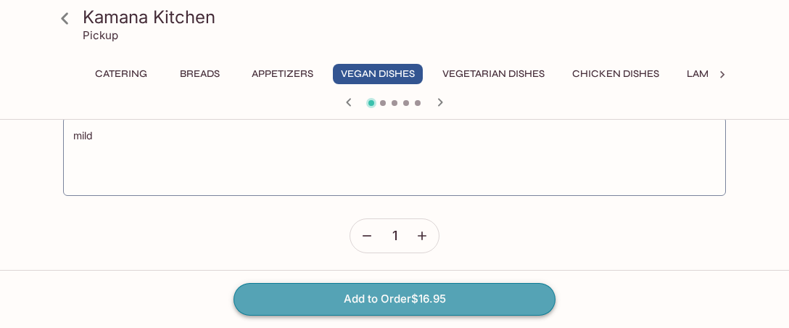
click at [461, 300] on button "Add to Order $16.95" at bounding box center [395, 299] width 322 height 32
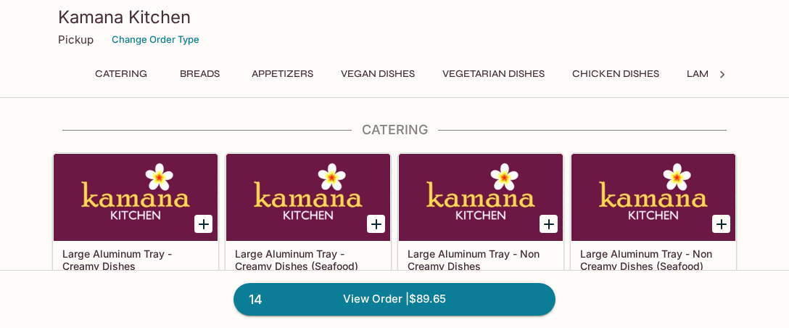
click at [300, 65] on button "Appetizers" at bounding box center [283, 74] width 78 height 20
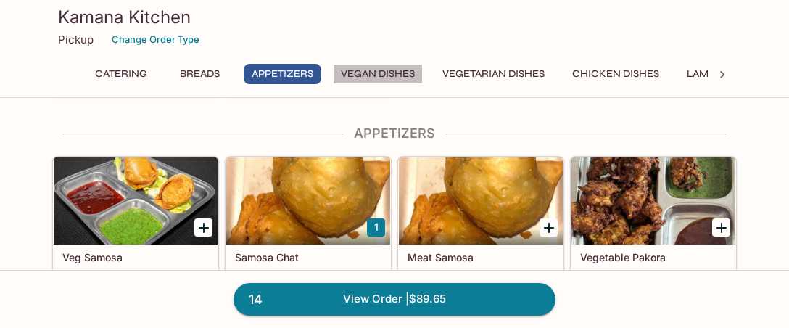
click at [380, 73] on button "Vegan Dishes" at bounding box center [378, 74] width 90 height 20
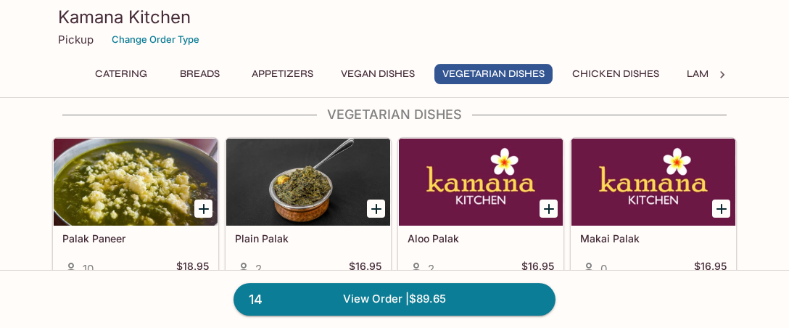
scroll to position [1921, 0]
click at [205, 205] on icon "Add Palak Paneer" at bounding box center [203, 208] width 17 height 17
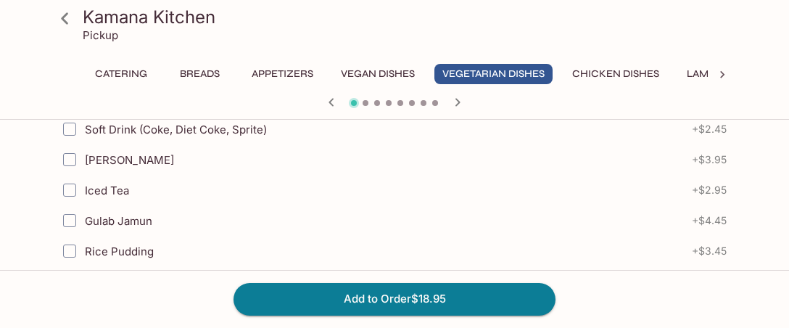
scroll to position [841, 0]
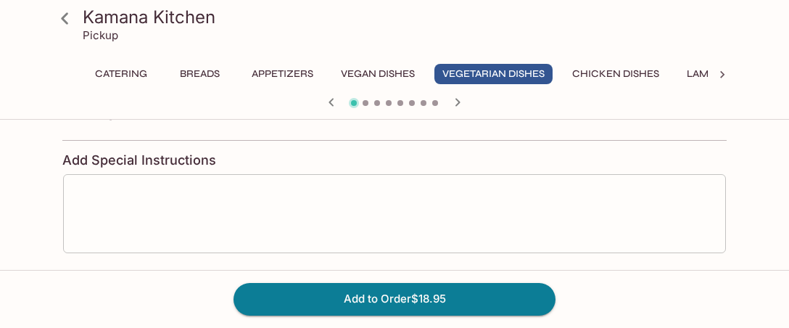
click at [453, 231] on textarea at bounding box center [394, 213] width 643 height 55
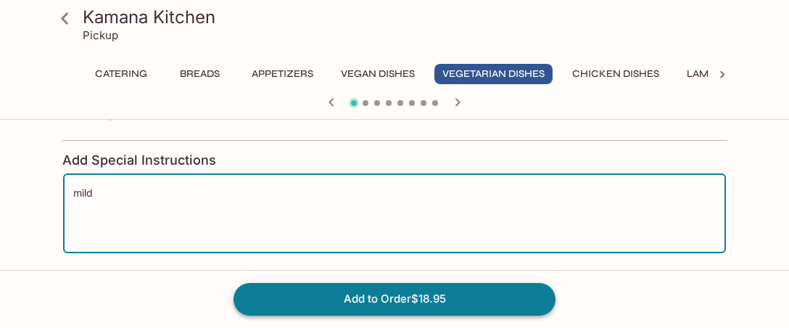
type textarea "mild"
click at [335, 297] on button "Add to Order $18.95" at bounding box center [395, 299] width 322 height 32
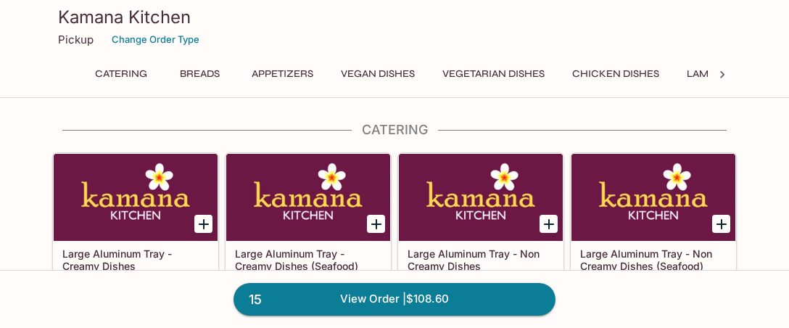
click at [477, 70] on button "Vegetarian Dishes" at bounding box center [493, 74] width 118 height 20
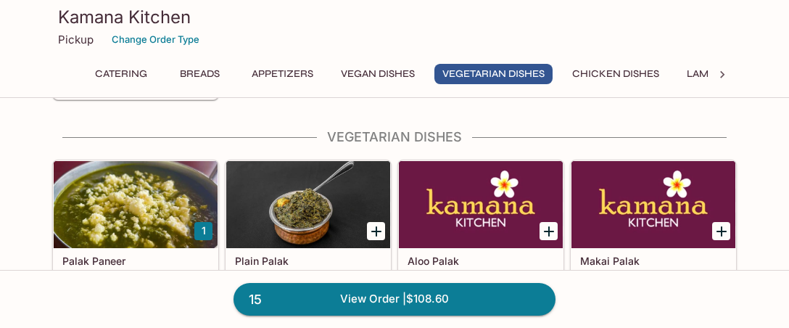
scroll to position [1900, 0]
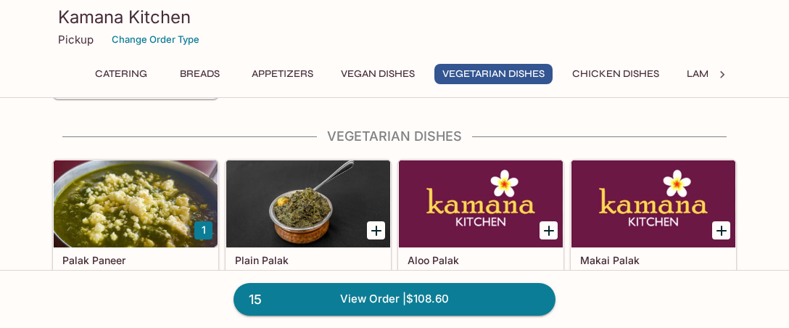
click at [292, 68] on button "Appetizers" at bounding box center [283, 74] width 78 height 20
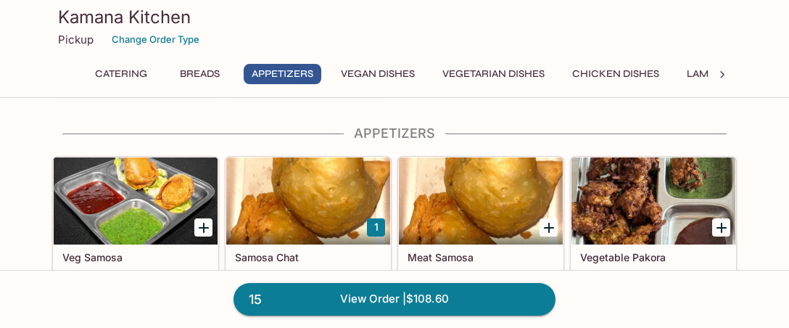
scroll to position [873, 0]
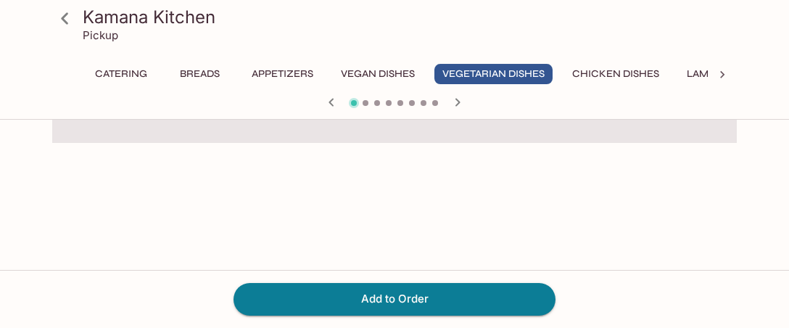
scroll to position [316, 0]
